Goal: Transaction & Acquisition: Purchase product/service

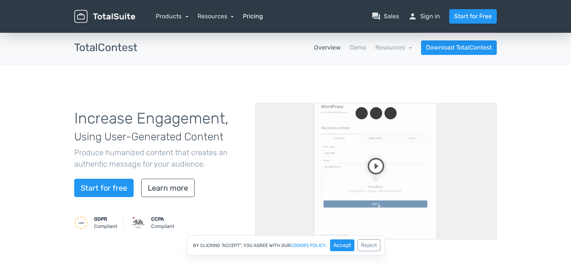
click at [259, 16] on link "Pricing" at bounding box center [253, 16] width 20 height 9
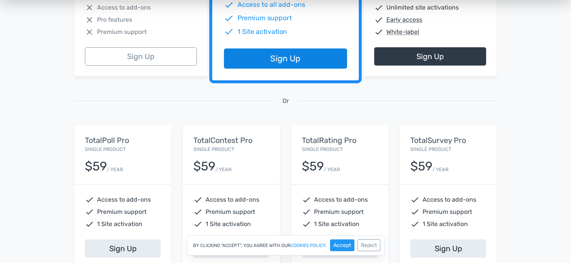
scroll to position [253, 0]
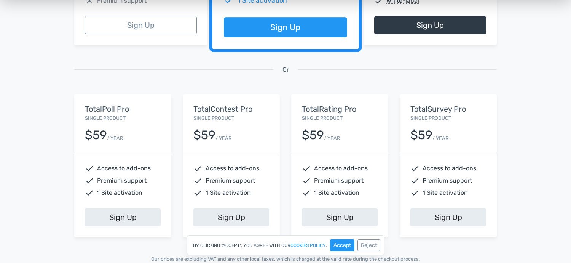
click at [320, 107] on h5 "TotalRating Pro" at bounding box center [340, 109] width 76 height 8
click at [424, 105] on h5 "TotalSurvey Pro" at bounding box center [448, 109] width 76 height 8
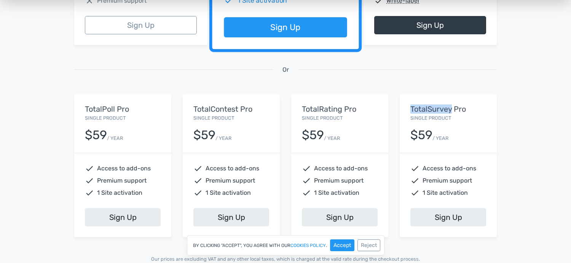
click at [424, 105] on h5 "TotalSurvey Pro" at bounding box center [448, 109] width 76 height 8
click at [88, 106] on h5 "TotalPoll Pro" at bounding box center [123, 109] width 76 height 8
click at [89, 105] on h5 "TotalPoll Pro" at bounding box center [123, 109] width 76 height 8
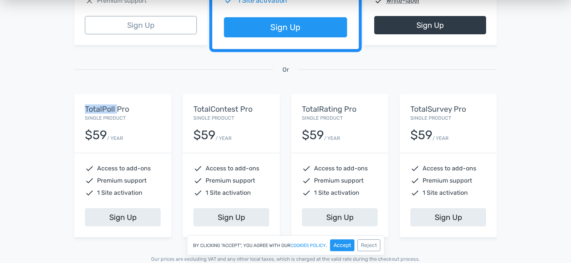
click at [233, 105] on h5 "TotalContest Pro" at bounding box center [231, 109] width 76 height 8
click at [235, 106] on h5 "TotalContest Pro" at bounding box center [231, 109] width 76 height 8
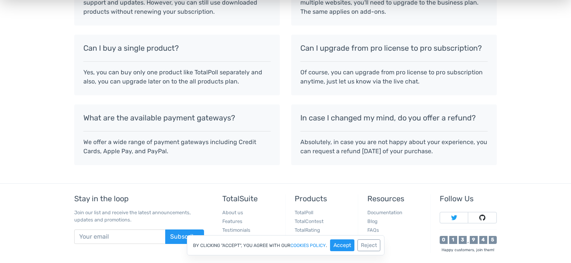
scroll to position [745, 0]
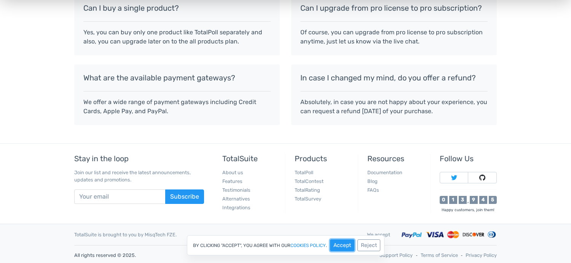
click at [345, 242] on button "Accept" at bounding box center [342, 245] width 24 height 12
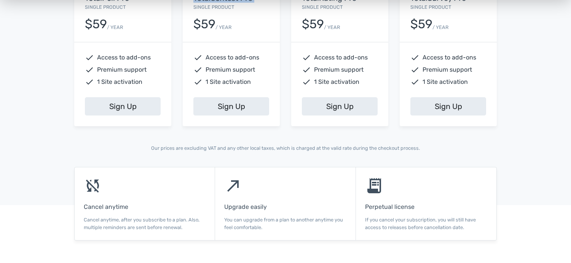
scroll to position [237, 0]
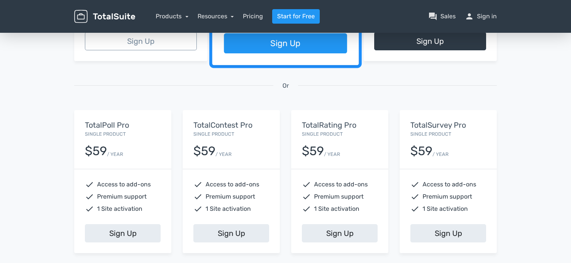
click at [214, 150] on div "$59" at bounding box center [204, 150] width 22 height 13
click at [212, 208] on span "1 Site activation" at bounding box center [228, 208] width 45 height 9
drag, startPoint x: 213, startPoint y: 208, endPoint x: 221, endPoint y: 205, distance: 8.6
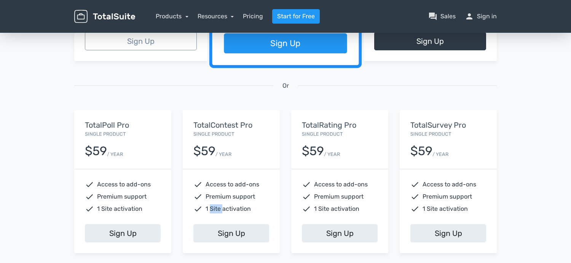
click at [213, 208] on span "1 Site activation" at bounding box center [228, 208] width 45 height 9
click at [258, 180] on span "Access to add-ons" at bounding box center [233, 184] width 54 height 9
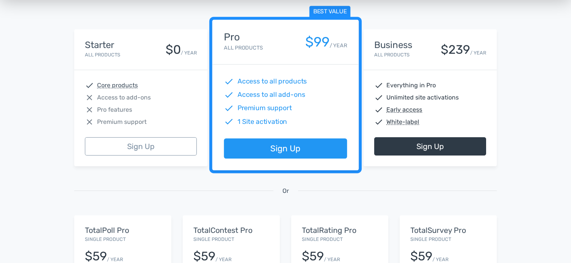
scroll to position [0, 0]
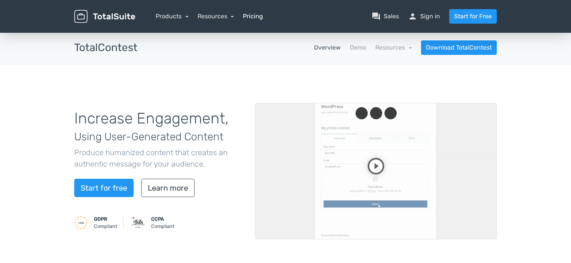
click at [250, 16] on link "Pricing" at bounding box center [253, 16] width 20 height 9
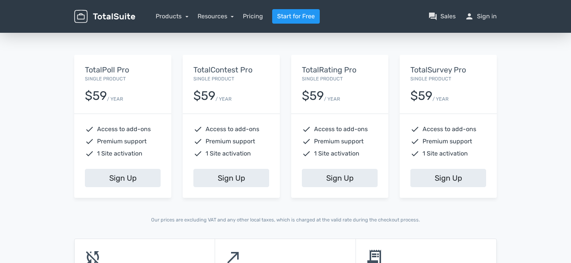
scroll to position [253, 0]
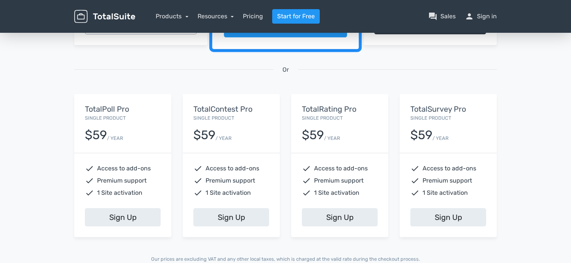
drag, startPoint x: 231, startPoint y: 145, endPoint x: 230, endPoint y: 177, distance: 32.0
click at [230, 145] on div "TotalContest Pro Single Product $59 / YEAR" at bounding box center [231, 123] width 97 height 59
